Goal: Check status: Check status

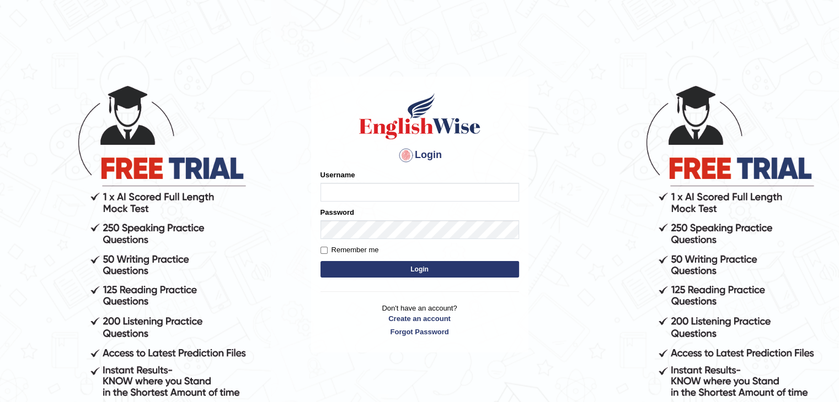
type input "tamanna05"
click at [348, 272] on button "Login" at bounding box center [419, 269] width 198 height 17
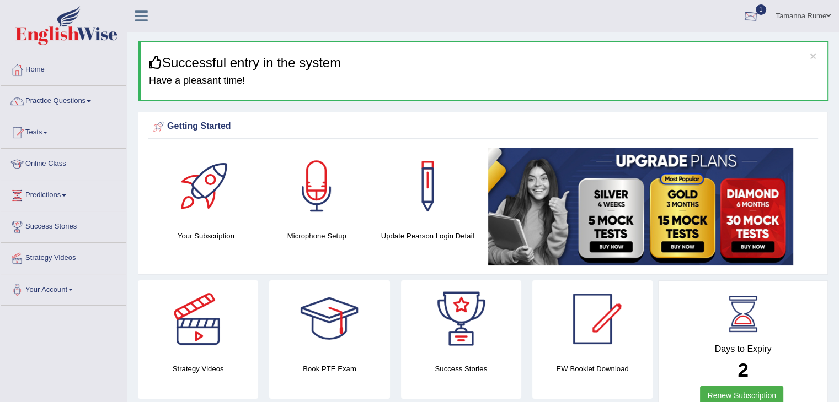
click at [751, 20] on div at bounding box center [750, 16] width 17 height 17
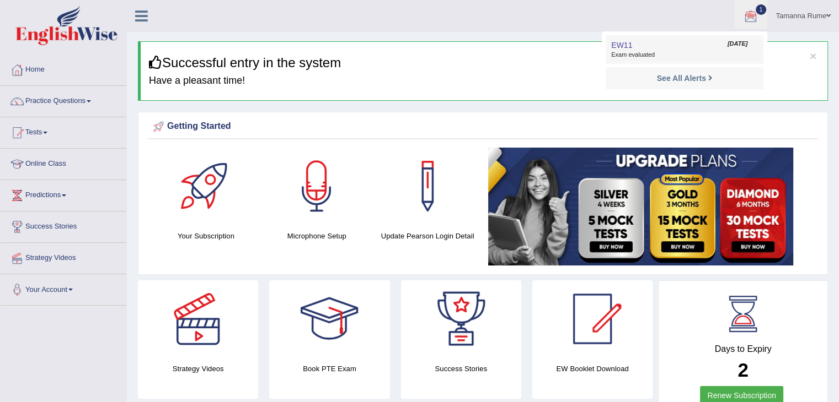
click at [637, 47] on link "EW11 [DATE] Exam evaluated" at bounding box center [684, 49] width 152 height 23
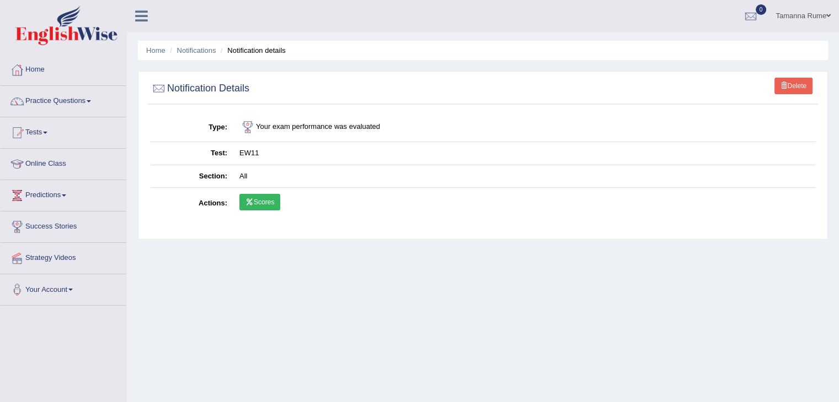
click at [261, 173] on td "All" at bounding box center [524, 176] width 582 height 23
click at [272, 205] on link "Scores" at bounding box center [259, 202] width 41 height 17
